Goal: Task Accomplishment & Management: Use online tool/utility

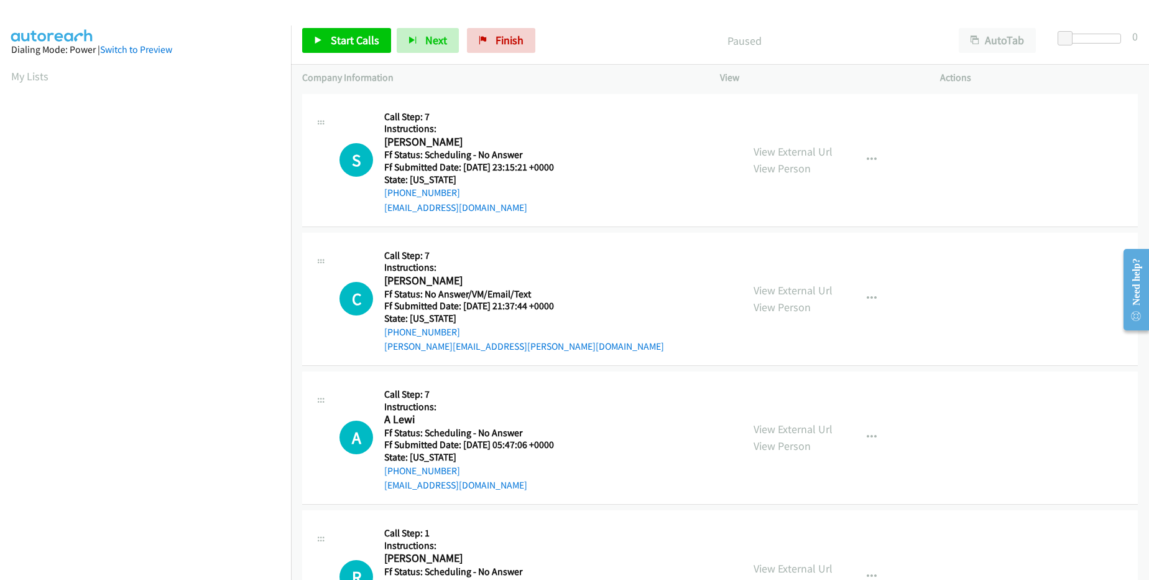
scroll to position [118, 0]
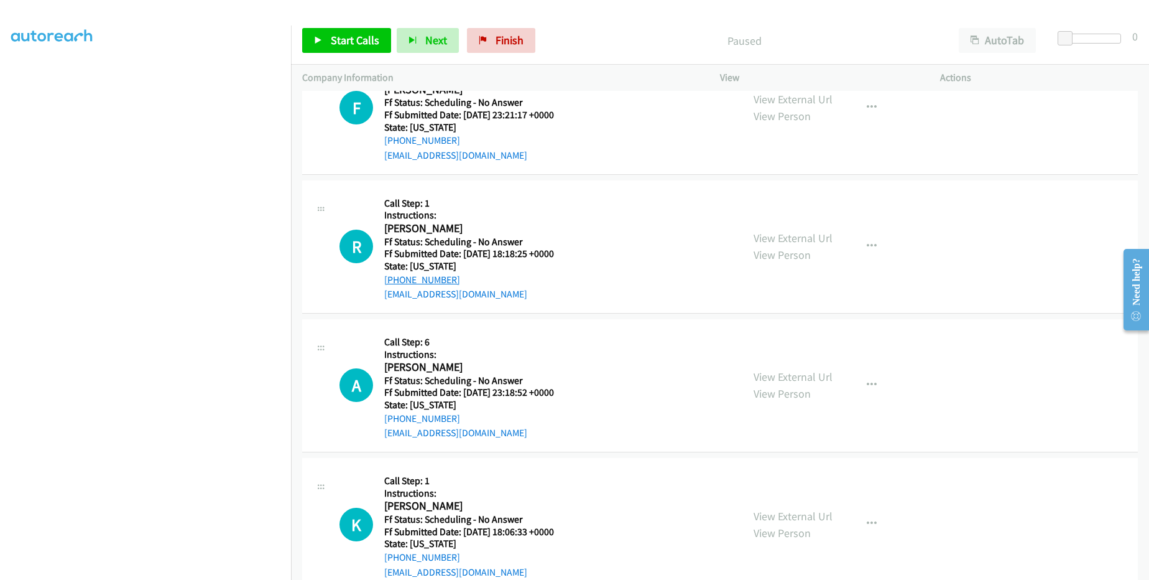
drag, startPoint x: 460, startPoint y: 279, endPoint x: 396, endPoint y: 277, distance: 64.1
click at [396, 277] on div "[PHONE_NUMBER]" at bounding box center [476, 279] width 185 height 15
copy link "[PHONE_NUMBER]"
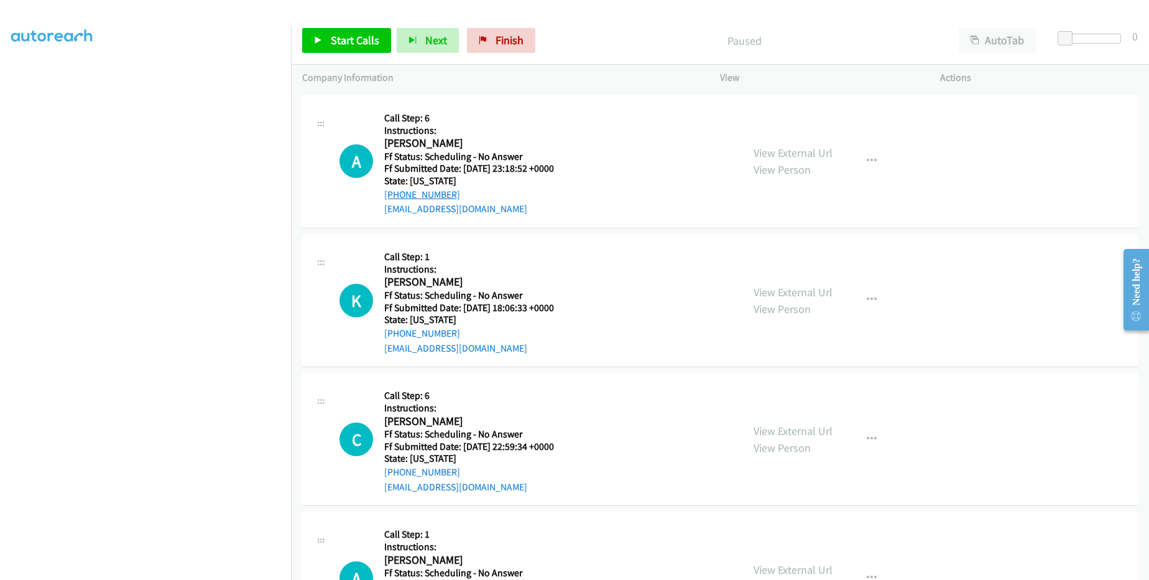
drag, startPoint x: 464, startPoint y: 195, endPoint x: 391, endPoint y: 192, distance: 72.8
click at [391, 192] on div "[PHONE_NUMBER]" at bounding box center [476, 194] width 185 height 15
copy link "[PHONE_NUMBER]"
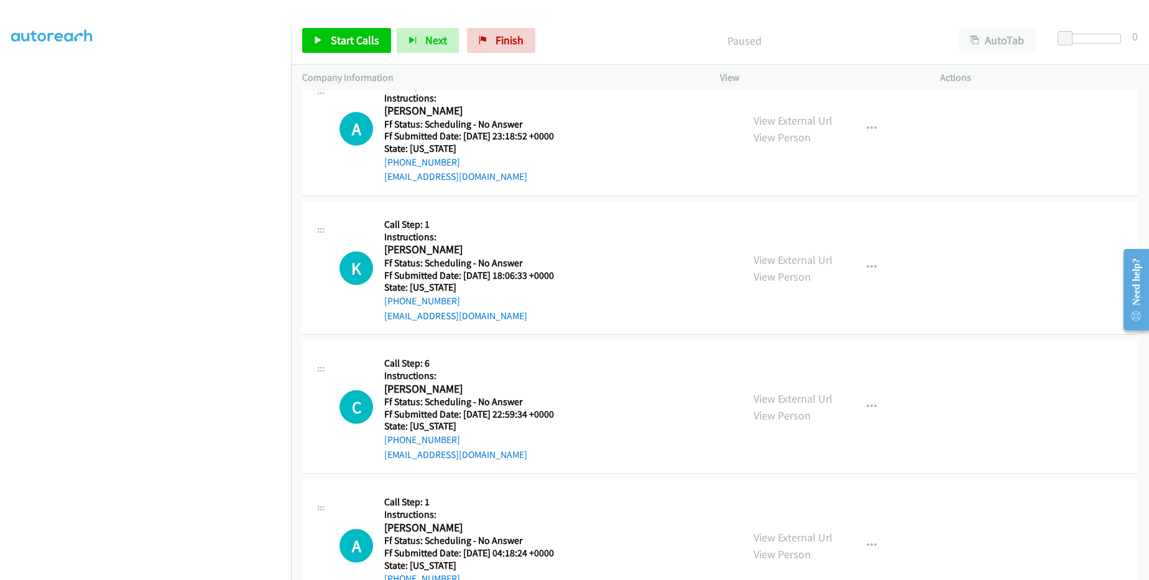
scroll to position [1119, 0]
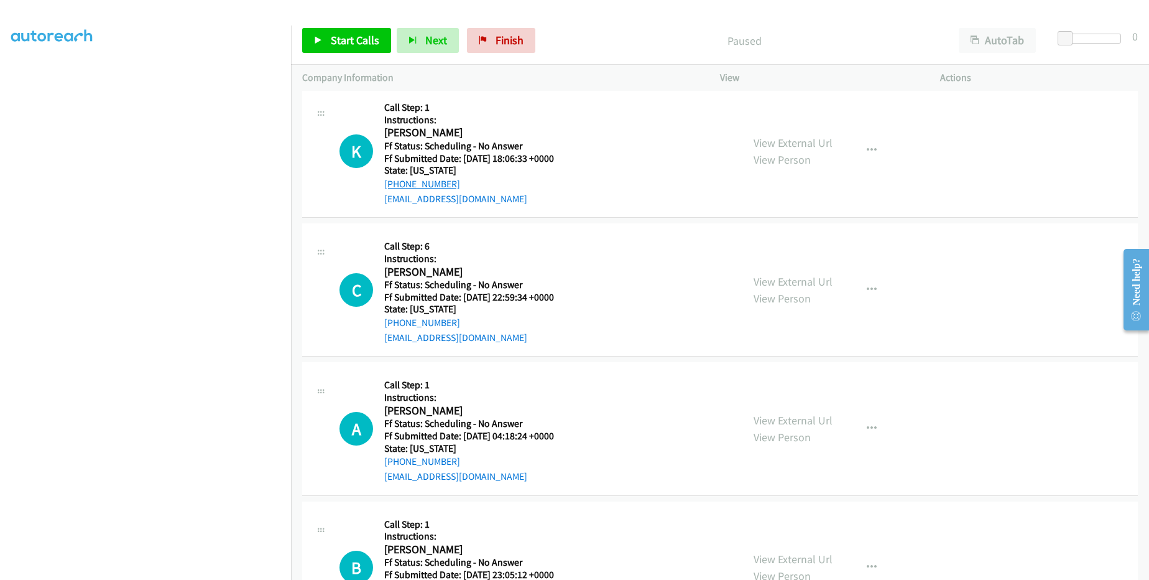
drag, startPoint x: 462, startPoint y: 181, endPoint x: 397, endPoint y: 182, distance: 65.3
click at [397, 182] on div "[PHONE_NUMBER]" at bounding box center [476, 184] width 185 height 15
copy link "[PHONE_NUMBER]"
drag, startPoint x: 457, startPoint y: 320, endPoint x: 397, endPoint y: 323, distance: 60.4
click at [397, 323] on div "[PHONE_NUMBER]" at bounding box center [476, 322] width 185 height 15
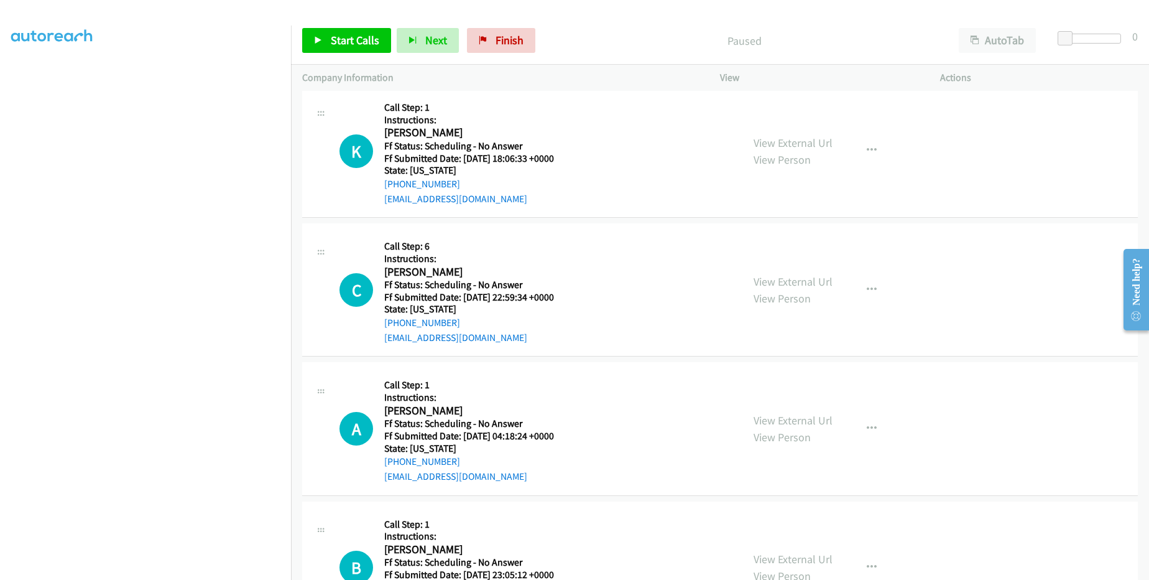
copy link "[PHONE_NUMBER]"
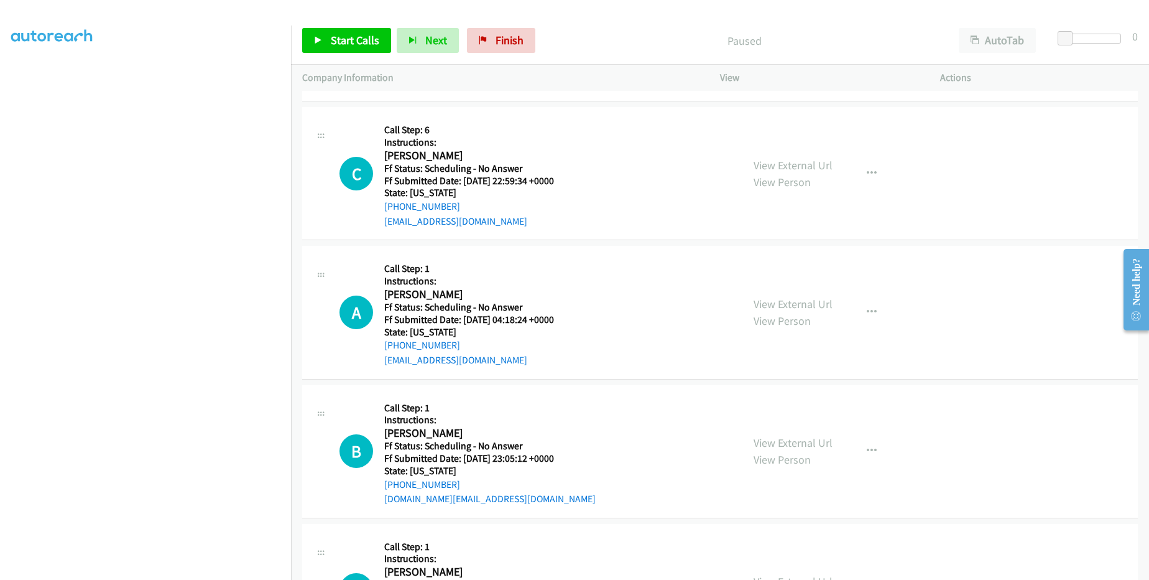
scroll to position [1269, 0]
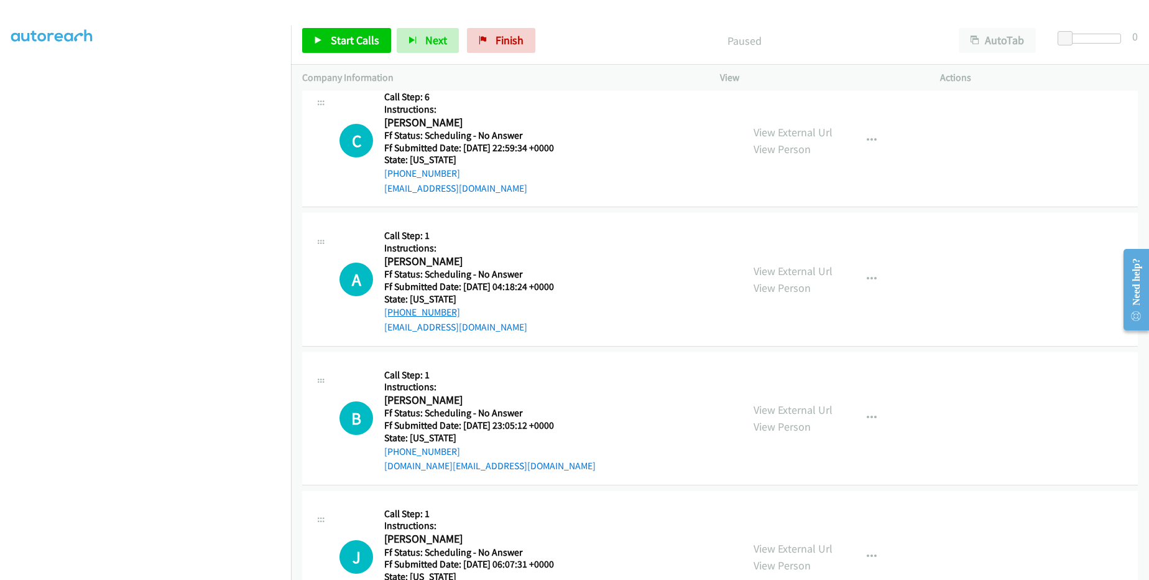
drag, startPoint x: 460, startPoint y: 318, endPoint x: 393, endPoint y: 318, distance: 66.5
click at [393, 318] on div "[PHONE_NUMBER]" at bounding box center [476, 312] width 185 height 15
copy link "[PHONE_NUMBER]"
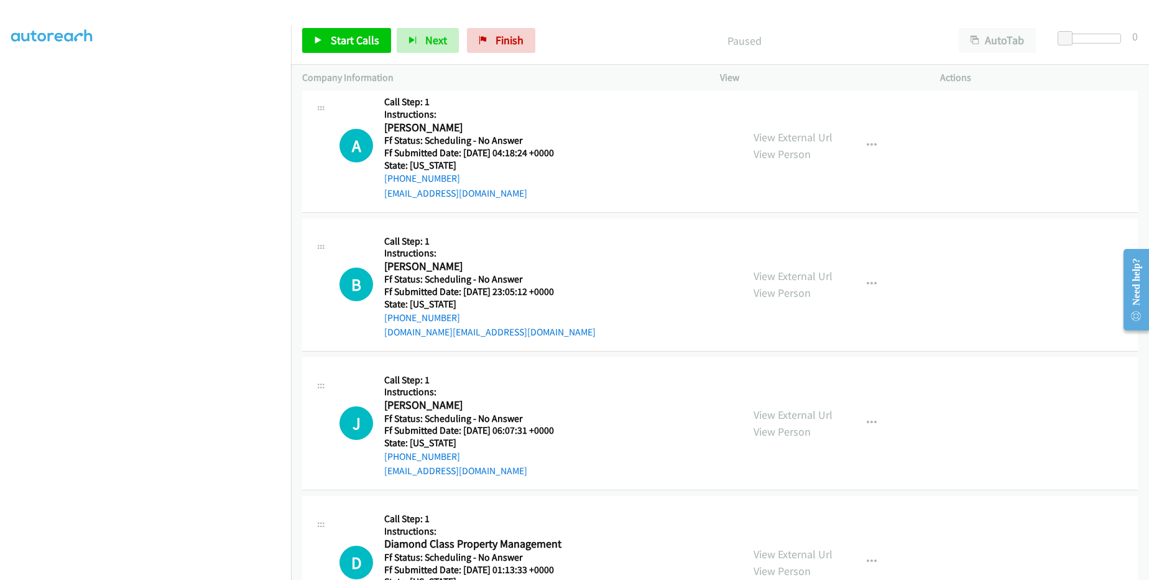
scroll to position [1418, 0]
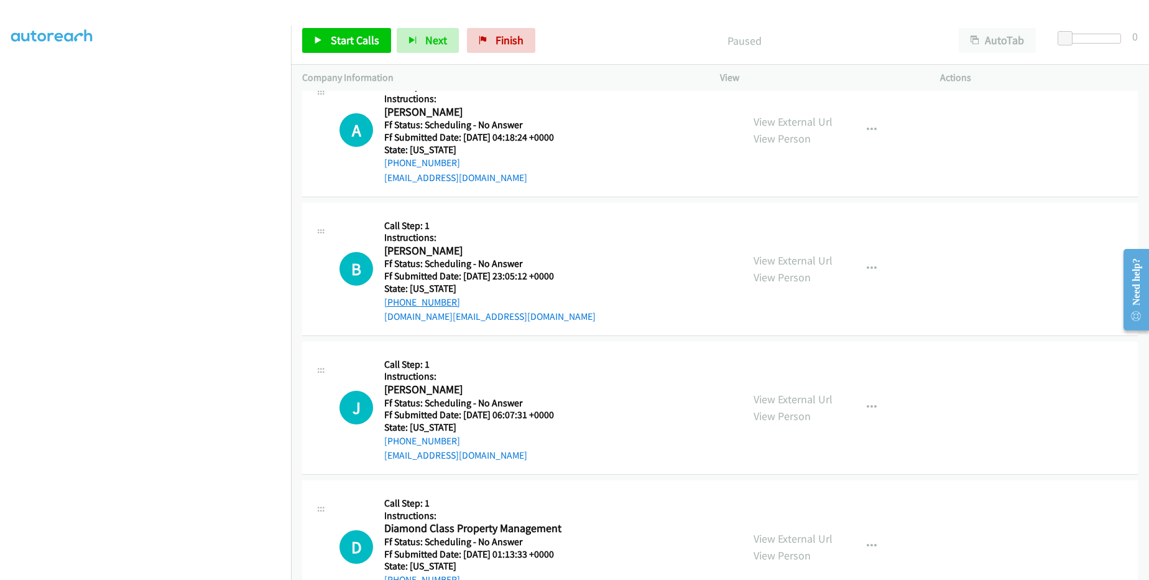
drag, startPoint x: 448, startPoint y: 302, endPoint x: 397, endPoint y: 301, distance: 51.6
click at [397, 301] on div "[PHONE_NUMBER]" at bounding box center [489, 302] width 211 height 15
copy link "[PHONE_NUMBER]"
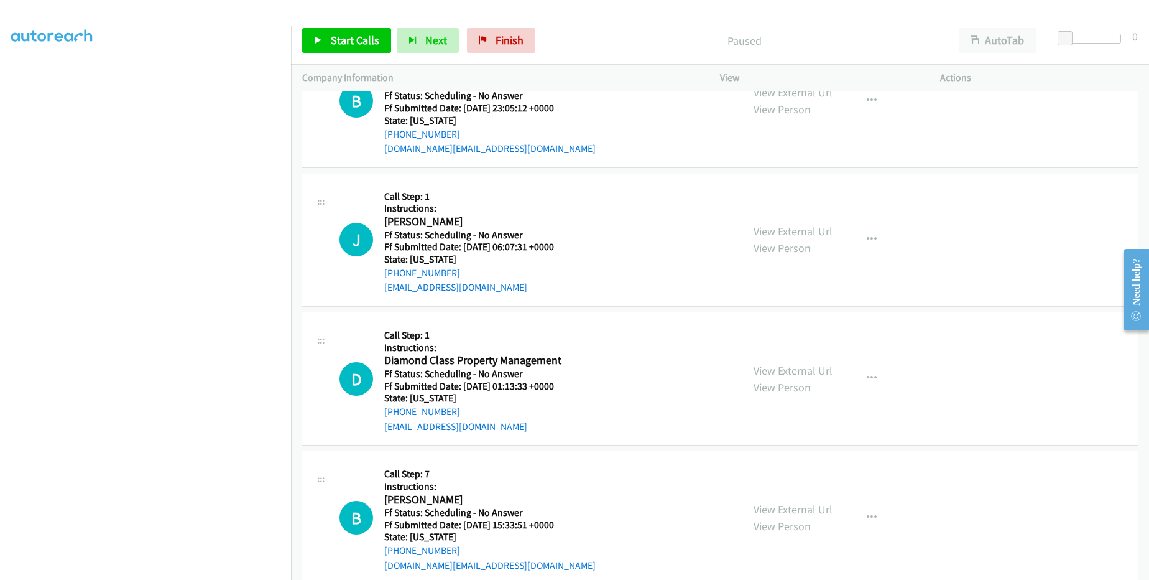
scroll to position [1609, 0]
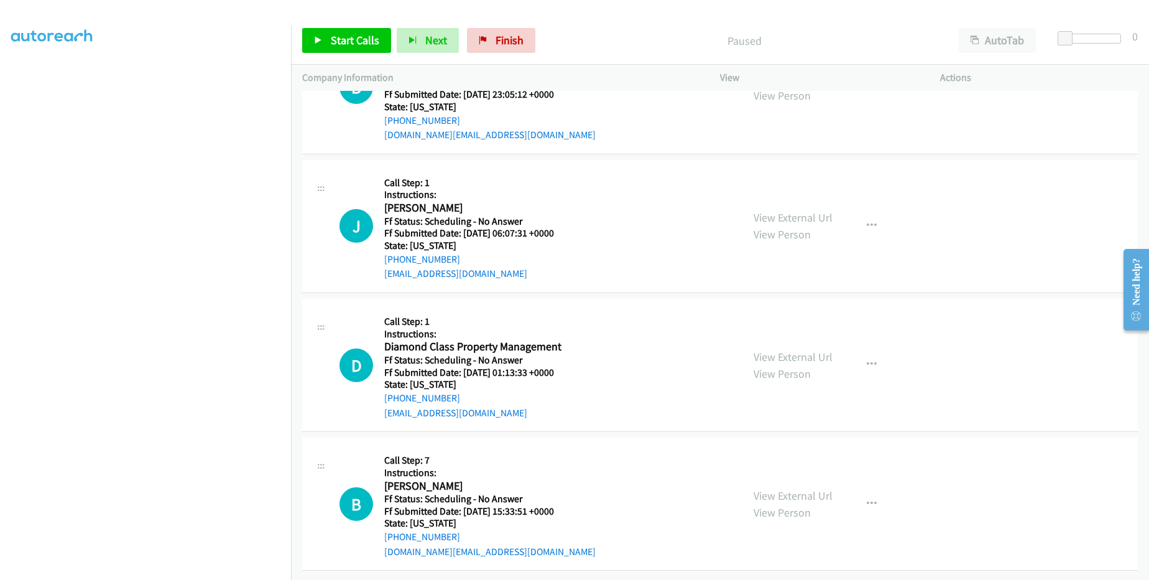
drag, startPoint x: 451, startPoint y: 250, endPoint x: 392, endPoint y: 256, distance: 59.3
click at [392, 256] on div "[PHONE_NUMBER]" at bounding box center [476, 259] width 185 height 15
copy link "[PHONE_NUMBER]"
click at [654, 222] on div "J Callback Scheduled Call Step: 1 Instructions: [PERSON_NAME] [GEOGRAPHIC_DATA]…" at bounding box center [536, 226] width 392 height 110
drag, startPoint x: 476, startPoint y: 243, endPoint x: 421, endPoint y: 248, distance: 55.0
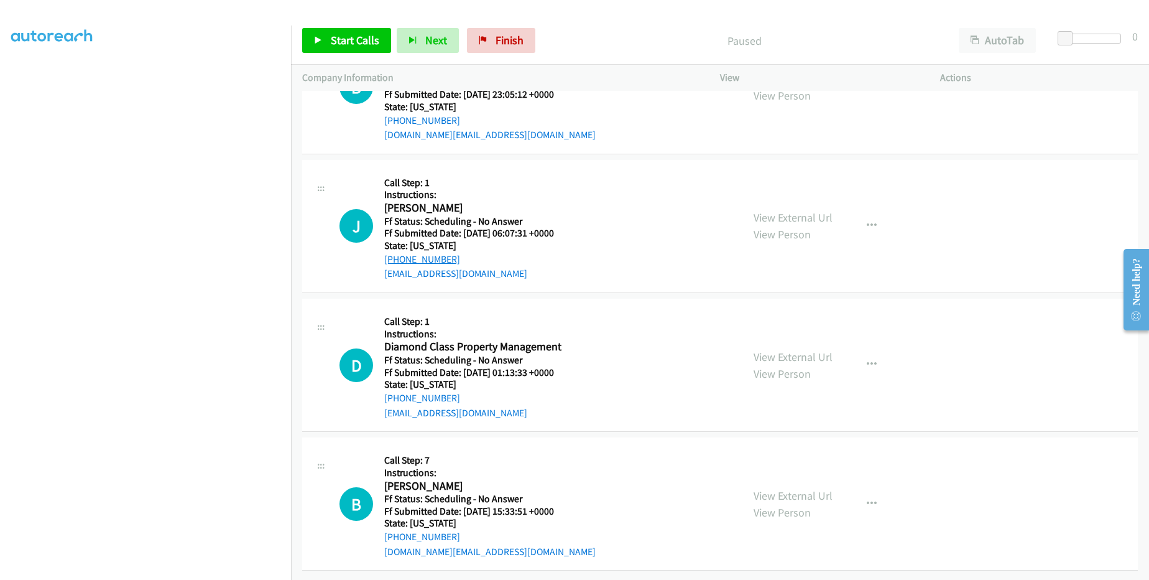
click at [421, 252] on div "[PHONE_NUMBER]" at bounding box center [476, 259] width 185 height 15
drag, startPoint x: 455, startPoint y: 391, endPoint x: 396, endPoint y: 394, distance: 59.8
click at [396, 394] on div "[PHONE_NUMBER]" at bounding box center [476, 398] width 185 height 15
copy link "[PHONE_NUMBER]"
drag, startPoint x: 456, startPoint y: 525, endPoint x: 395, endPoint y: 522, distance: 61.6
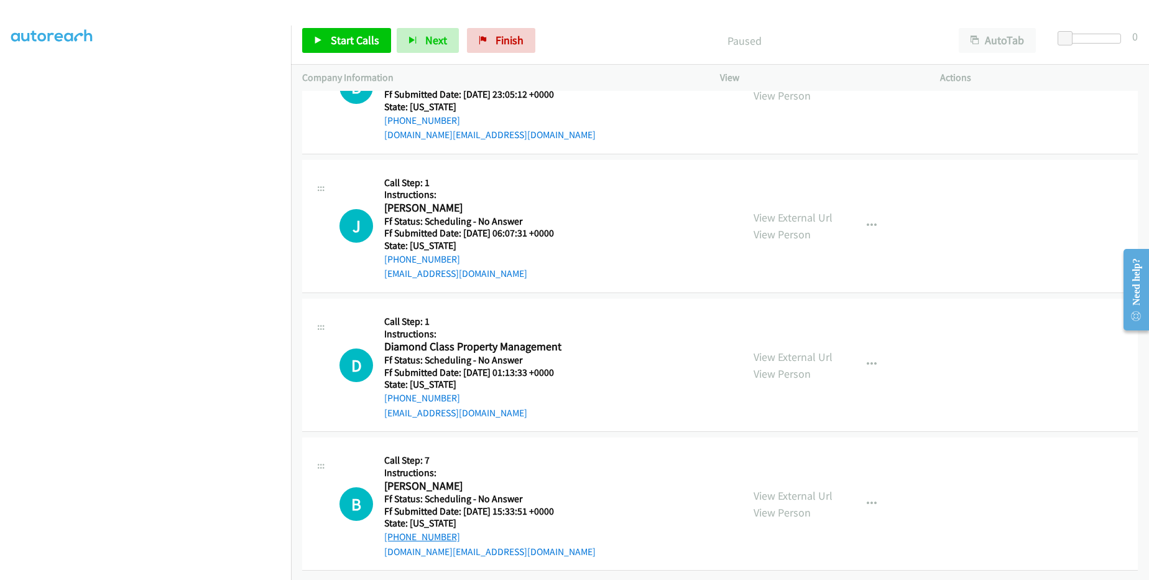
click at [395, 529] on div "[PHONE_NUMBER]" at bounding box center [489, 536] width 211 height 15
copy link "[PHONE_NUMBER]"
click at [496, 41] on span "Finish" at bounding box center [510, 40] width 28 height 14
